Goal: Task Accomplishment & Management: Use online tool/utility

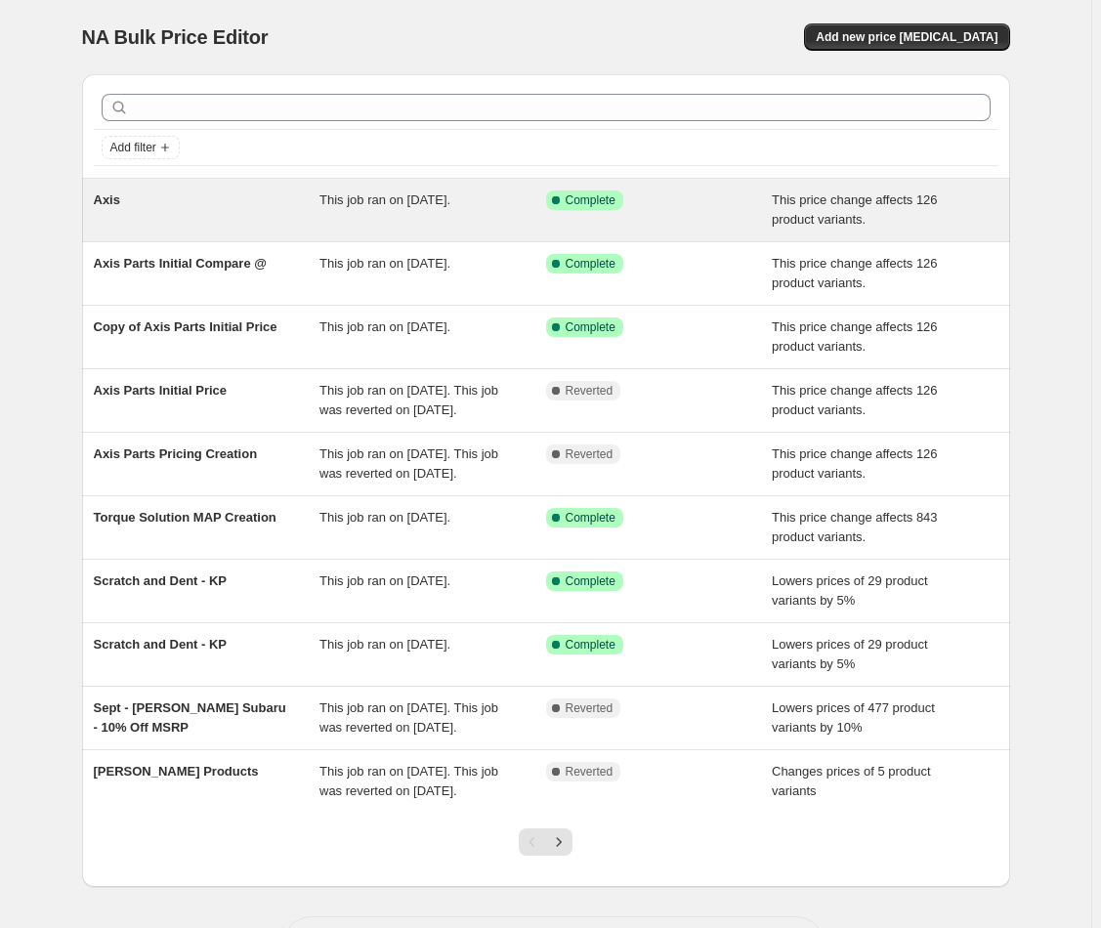
click at [270, 215] on div "Axis" at bounding box center [207, 210] width 227 height 39
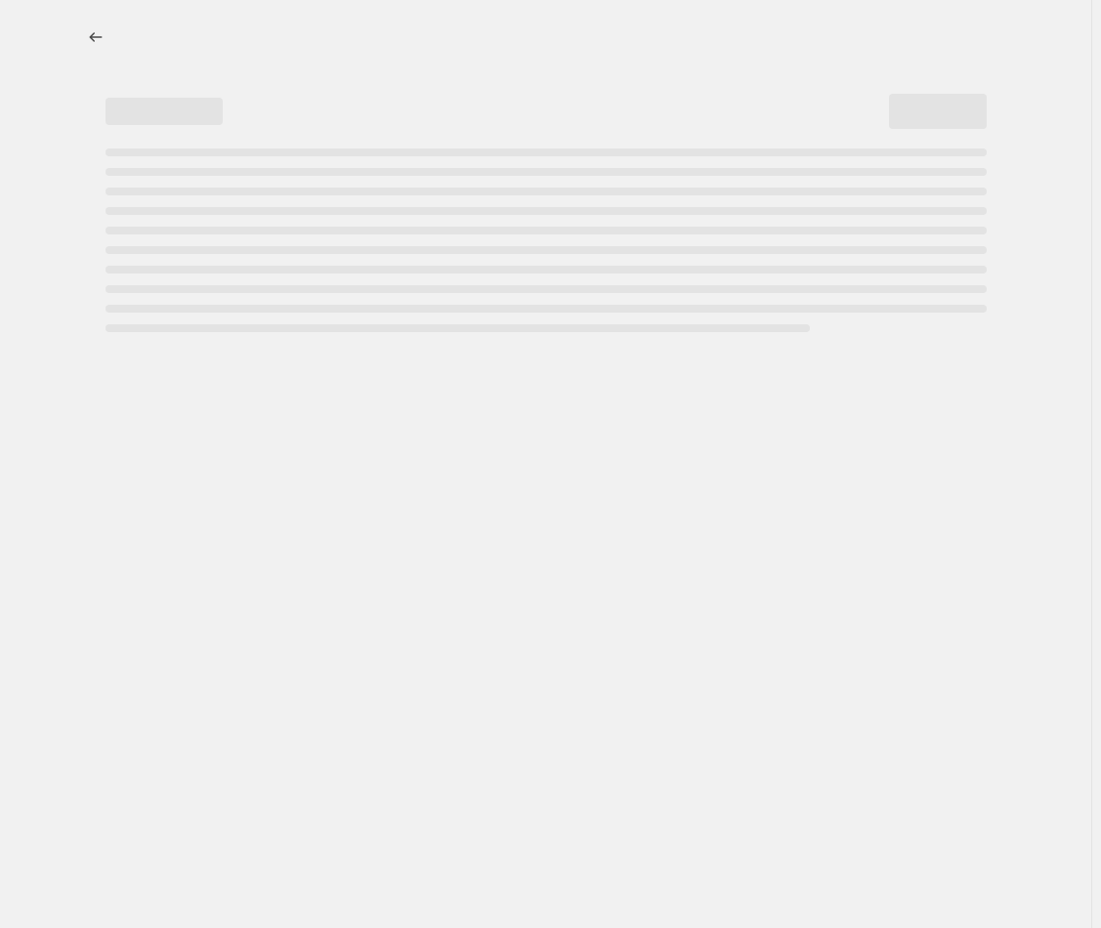
select select "pcap"
select select "no_change"
select select "vendor"
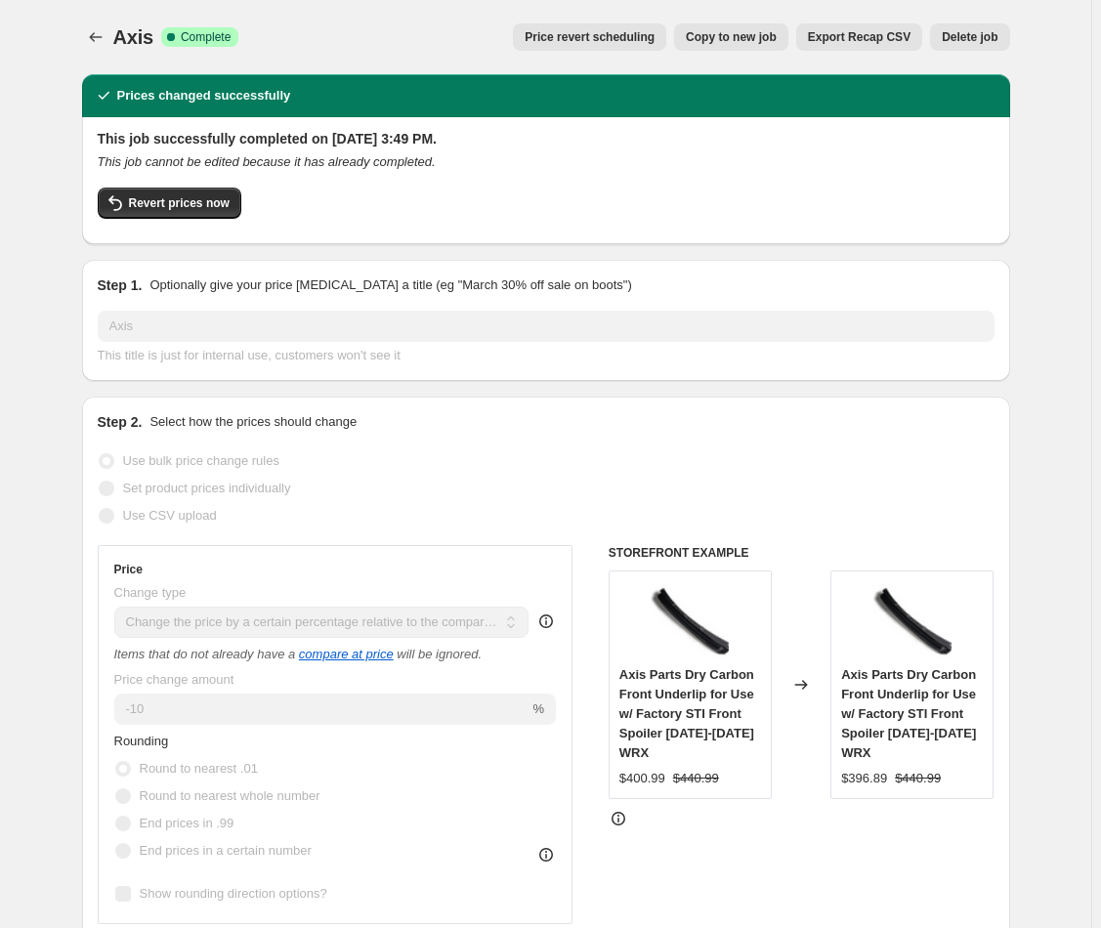
scroll to position [9, 0]
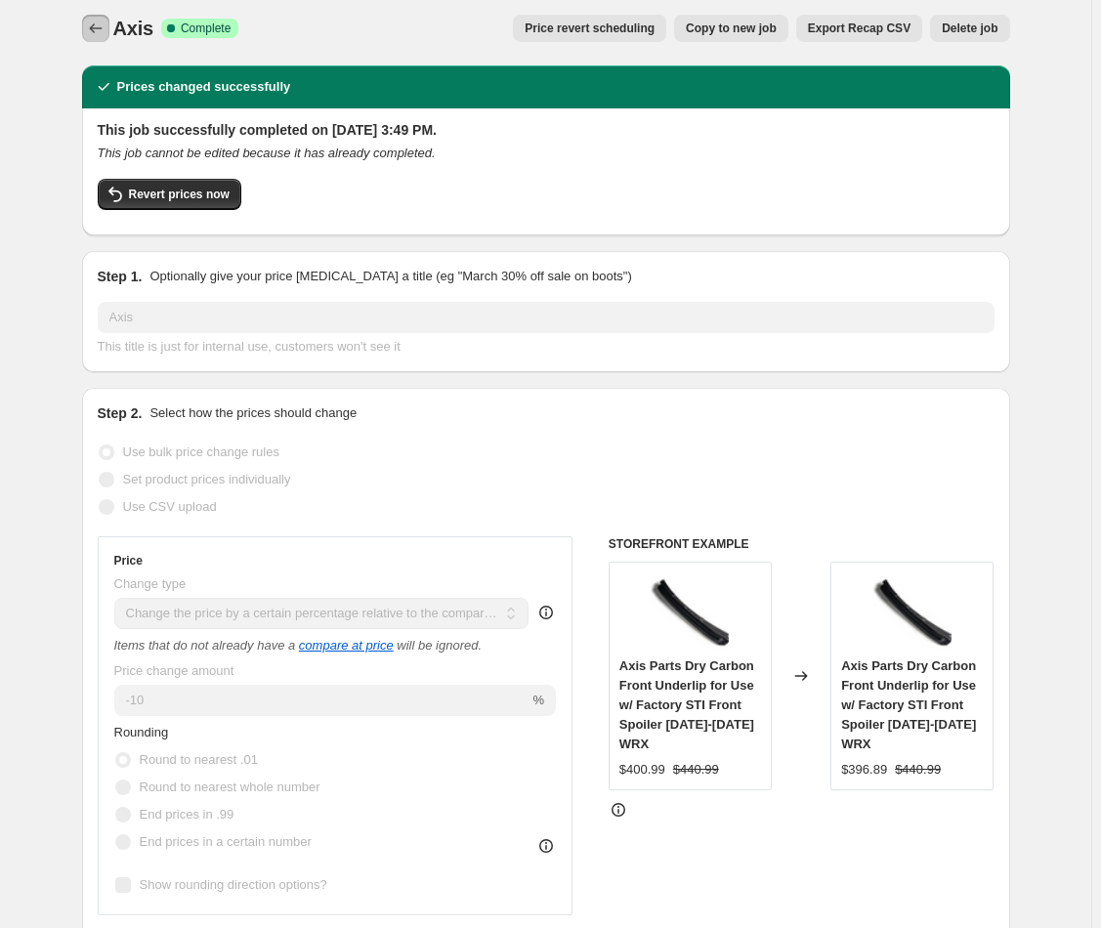
click at [97, 33] on icon "Price change jobs" at bounding box center [96, 29] width 20 height 20
